Goal: Information Seeking & Learning: Learn about a topic

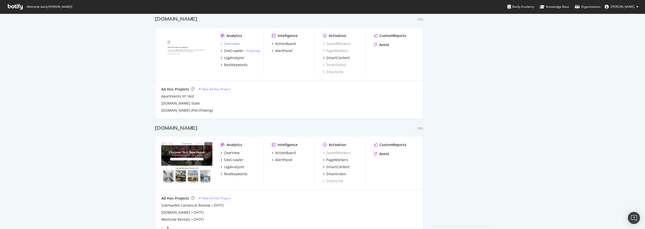
scroll to position [259, 0]
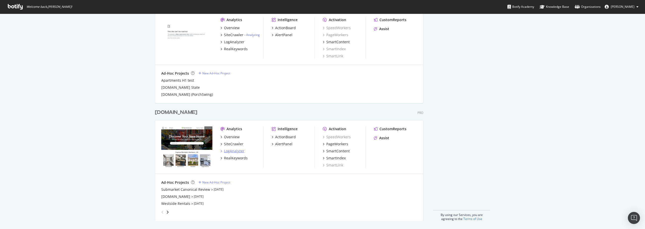
click at [235, 152] on div "LogAnalyzer" at bounding box center [234, 151] width 20 height 5
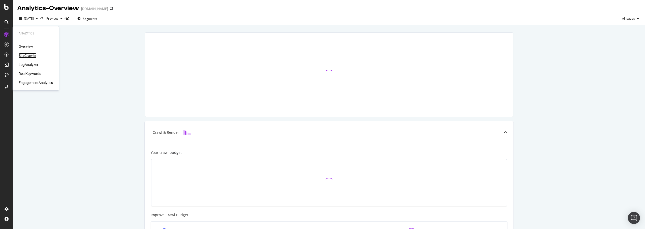
click at [28, 56] on div "SiteCrawler" at bounding box center [28, 55] width 18 height 5
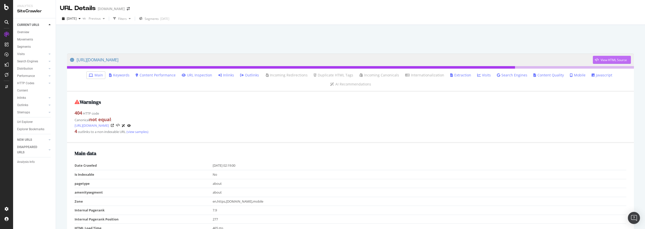
click at [614, 59] on div "View HTML Source" at bounding box center [613, 60] width 26 height 4
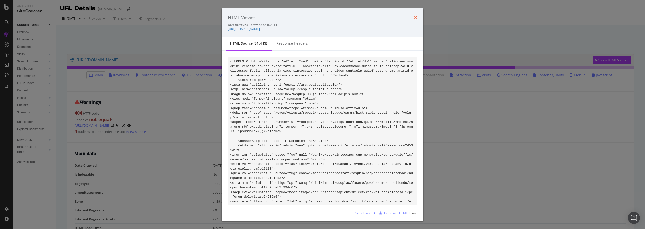
click at [416, 18] on icon "times" at bounding box center [415, 17] width 3 height 4
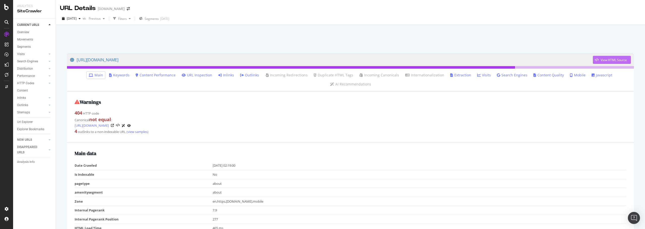
click at [604, 60] on div "View HTML Source" at bounding box center [613, 60] width 26 height 4
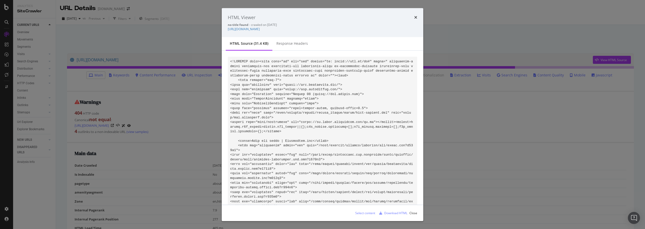
click at [182, 58] on div "HTML Viewer no title found - crawled on 2025-09-05 https://www.apartments.com/g…" at bounding box center [322, 114] width 645 height 229
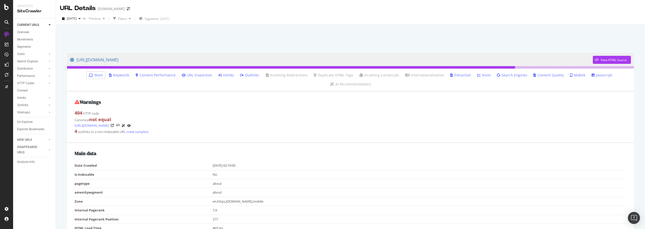
click at [232, 74] on link "Inlinks" at bounding box center [226, 75] width 16 height 5
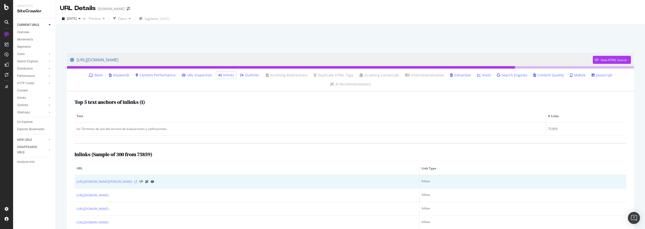
click at [137, 182] on icon at bounding box center [135, 182] width 3 height 3
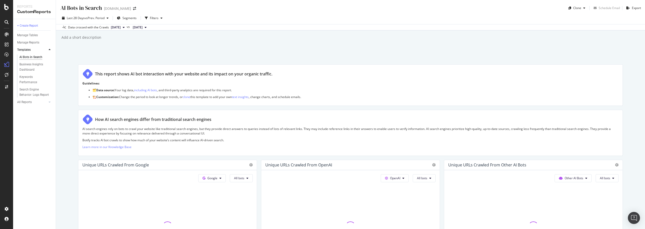
click at [192, 53] on div "AI Bots in Search AI Bots in Search Apartments.com Clone Schedule Email Export …" at bounding box center [350, 114] width 589 height 229
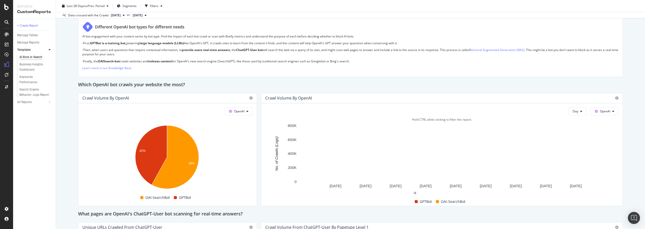
scroll to position [378, 0]
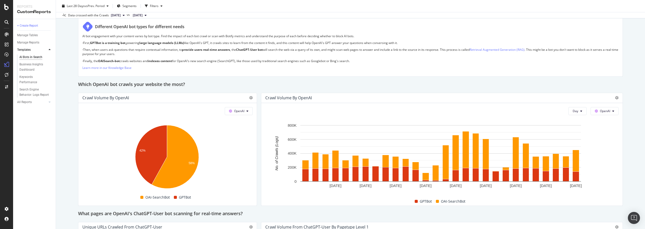
click at [576, 10] on div "Last 28 Days vs Prev. Period Segments Filters" at bounding box center [350, 7] width 589 height 10
